Goal: Find specific page/section: Find specific page/section

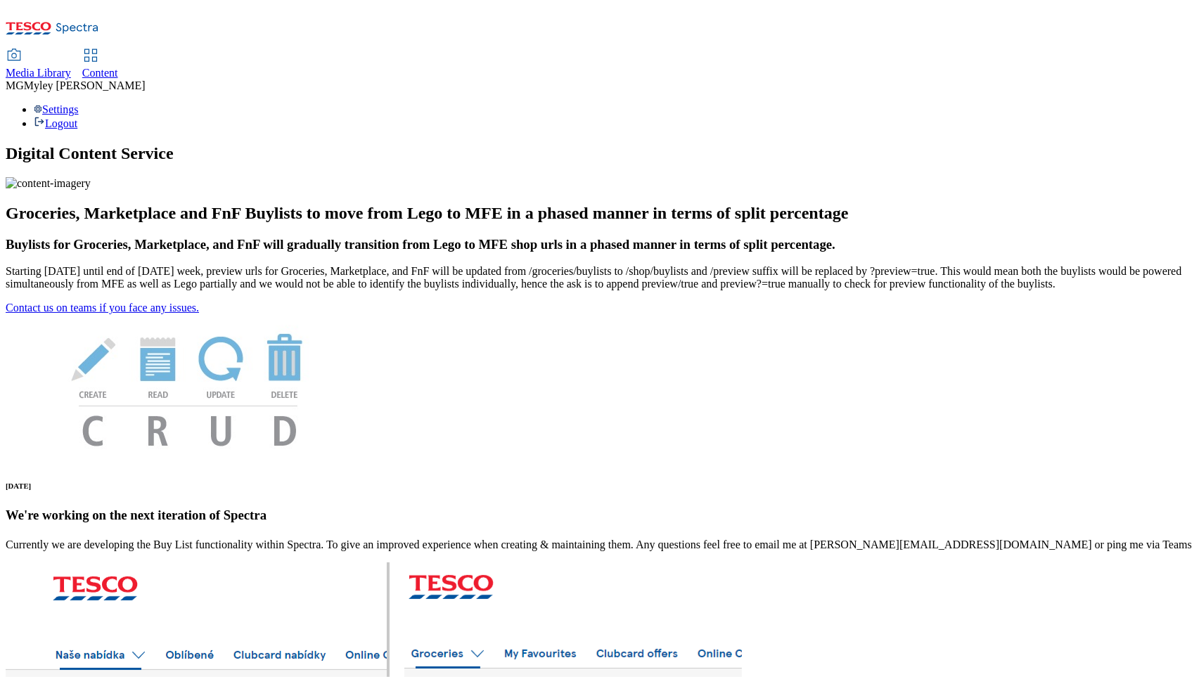
click at [71, 67] on span "Media Library" at bounding box center [38, 73] width 65 height 12
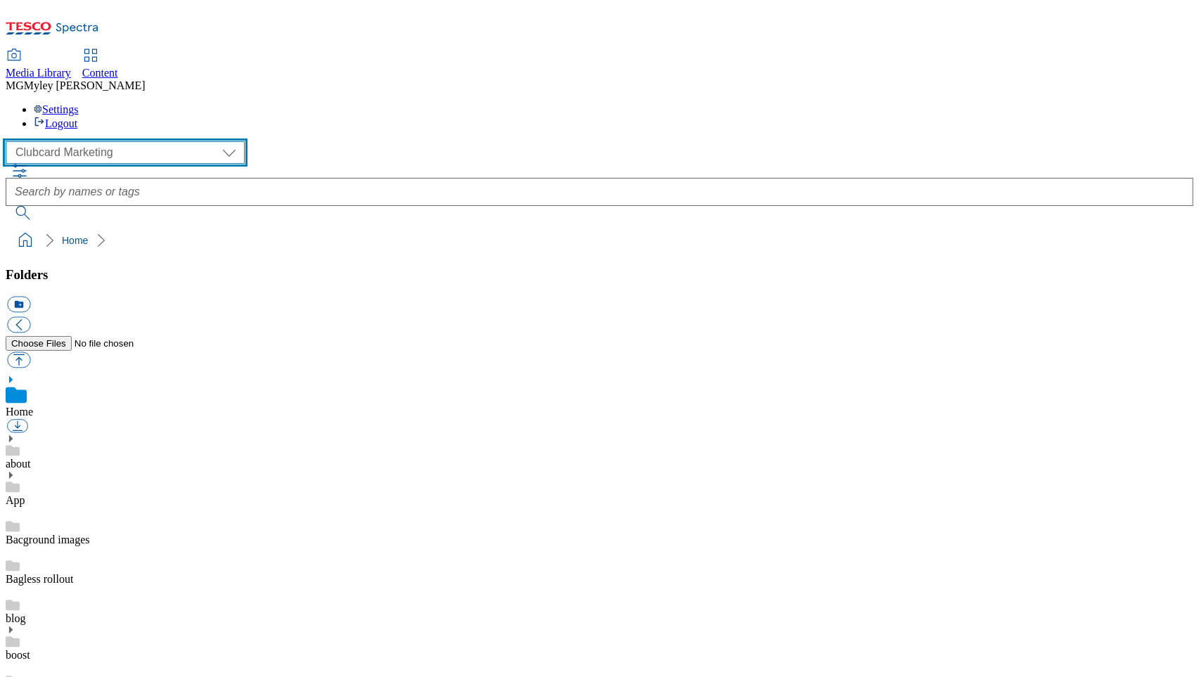
click at [127, 141] on select "Clubcard Marketing Dotcom UK GHS Marketing UK GHS ROI iGHS Marketing CE MCA CZ …" at bounding box center [125, 152] width 239 height 22
select select "flare-homepage"
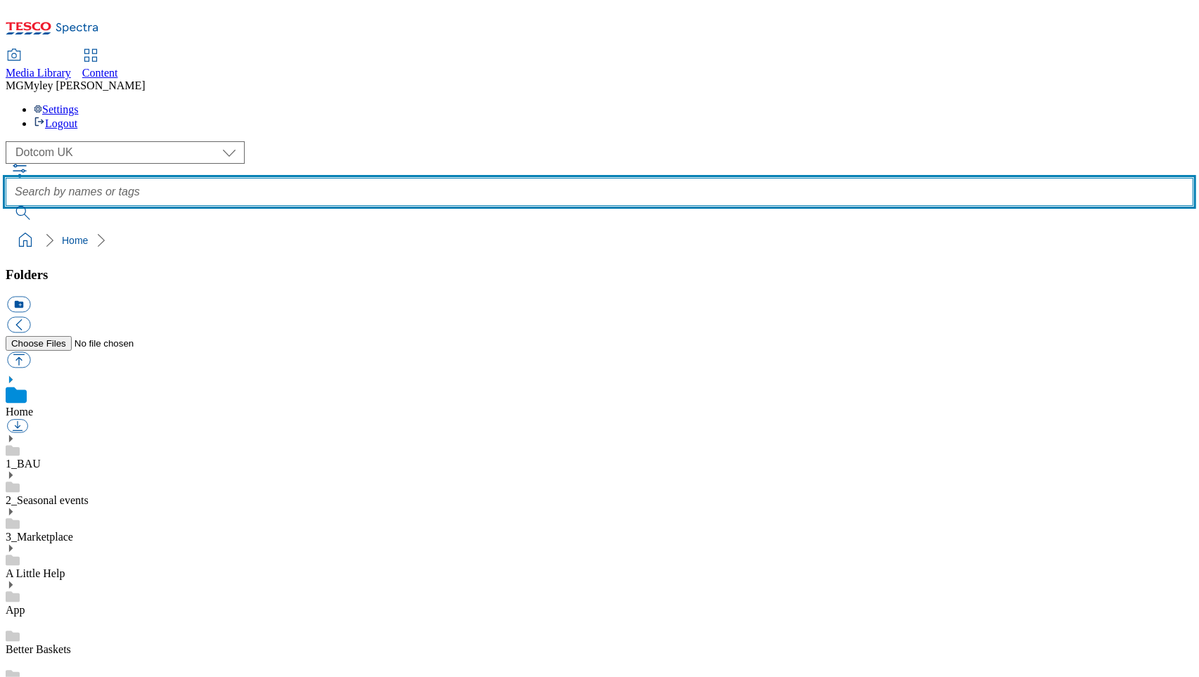
click at [525, 178] on input "text" at bounding box center [599, 192] width 1187 height 28
type input "tesco cafe"
click at [6, 206] on button "submit" at bounding box center [24, 213] width 37 height 14
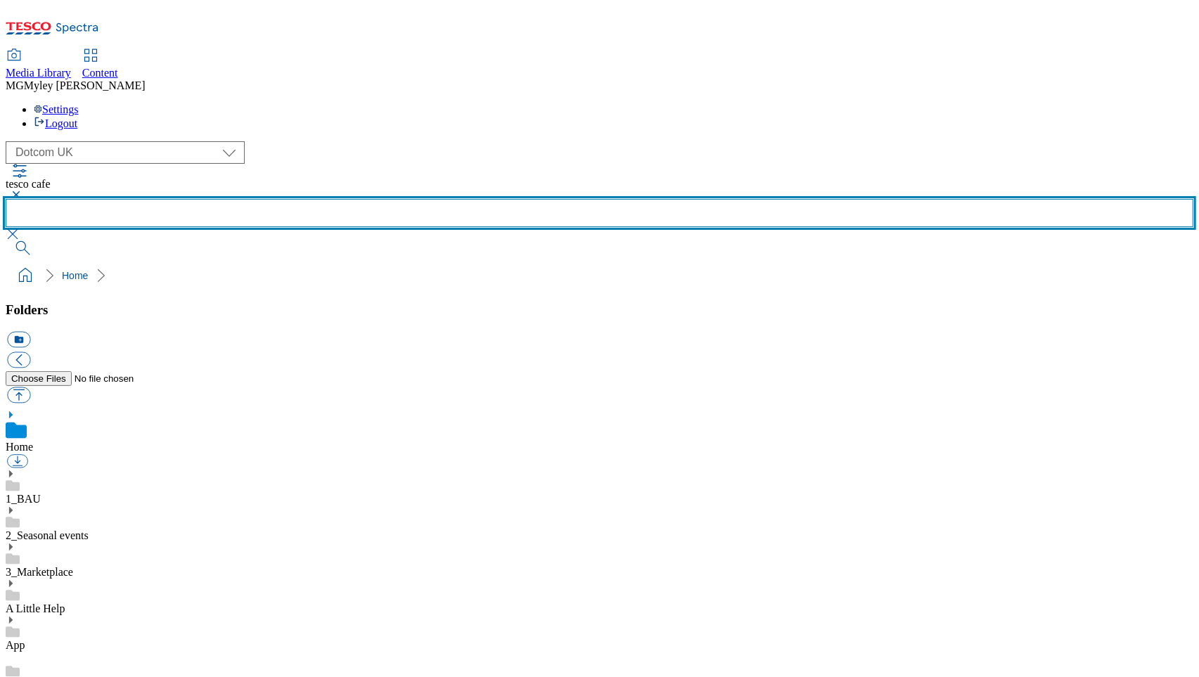
scroll to position [750, 0]
